Goal: Download file/media

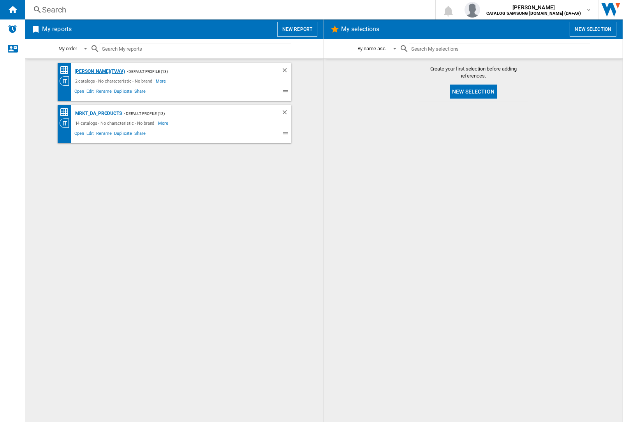
click at [86, 71] on div "[PERSON_NAME](TVAV)" at bounding box center [99, 72] width 52 height 10
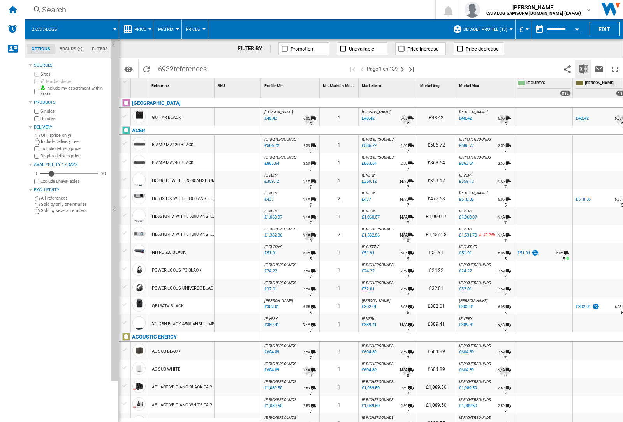
click at [583, 69] on img "Download in Excel" at bounding box center [583, 68] width 9 height 9
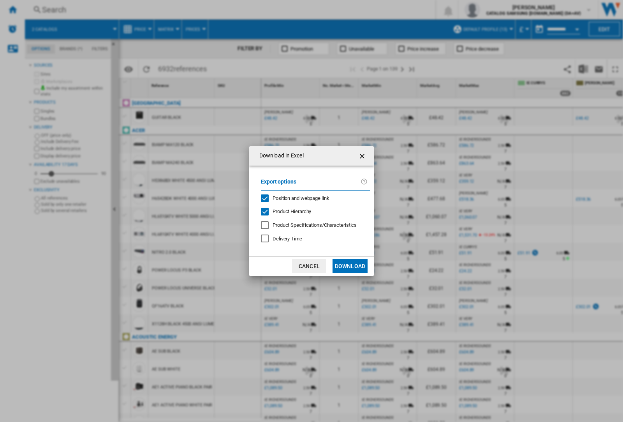
click at [312, 198] on span "Position and webpage link" at bounding box center [301, 198] width 57 height 6
click at [350, 266] on button "Download" at bounding box center [350, 266] width 35 height 14
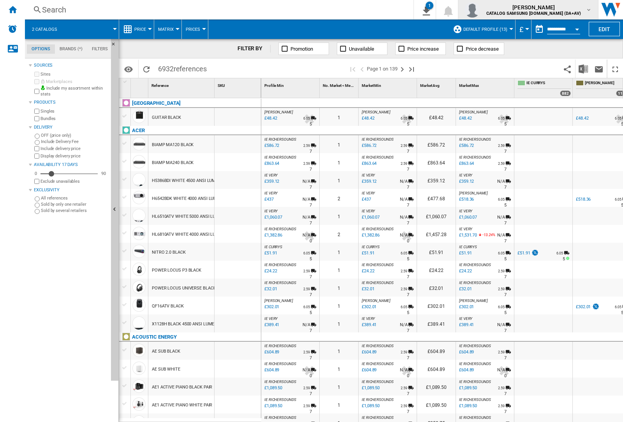
click at [480, 10] on img "button" at bounding box center [473, 10] width 16 height 16
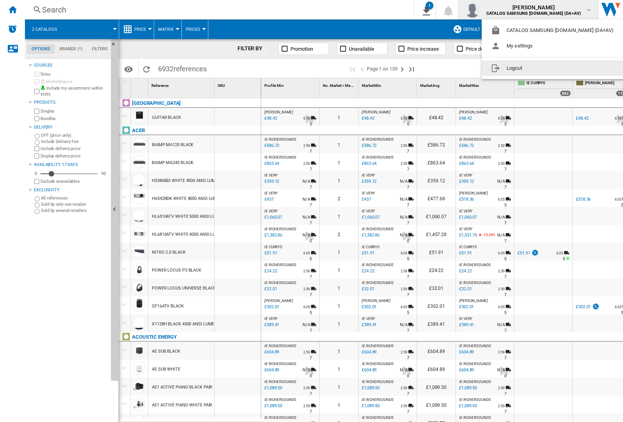
click at [542, 68] on button "Logout" at bounding box center [554, 68] width 144 height 16
